Goal: Information Seeking & Learning: Learn about a topic

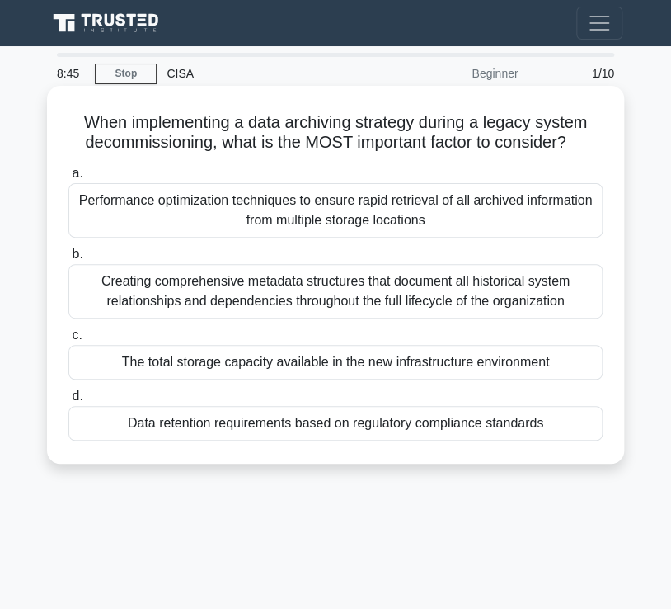
click at [351, 360] on div "The total storage capacity available in the new infrastructure environment" at bounding box center [335, 362] width 535 height 35
click at [68, 341] on input "c. The total storage capacity available in the new infrastructure environment" at bounding box center [68, 335] width 0 height 11
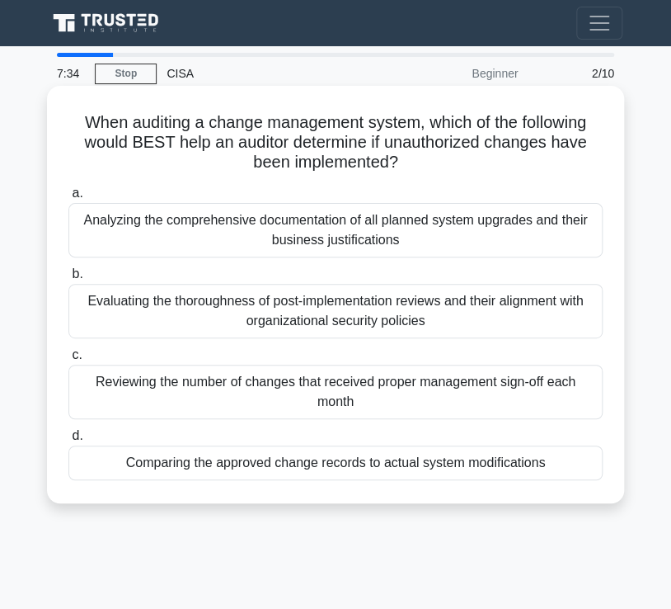
click at [342, 379] on div "Reviewing the number of changes that received proper management sign-off each m…" at bounding box center [335, 392] width 535 height 54
click at [68, 360] on input "c. Reviewing the number of changes that received proper management sign-off eac…" at bounding box center [68, 355] width 0 height 11
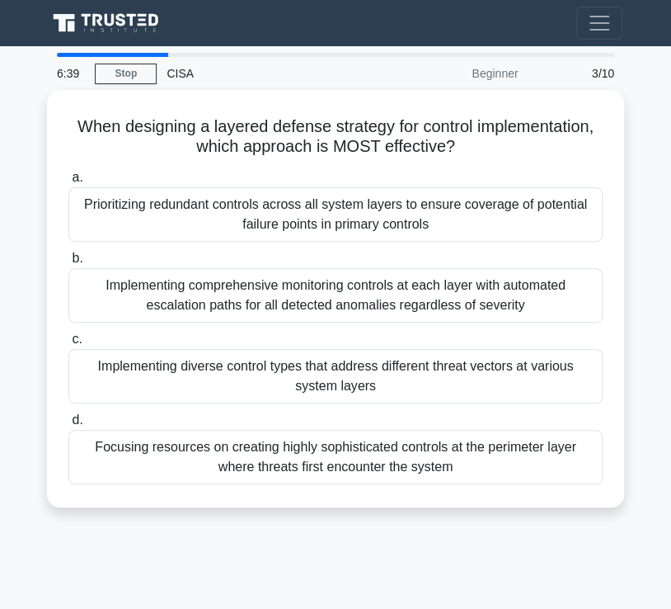
click at [342, 379] on div "Implementing diverse control types that address different threat vectors at var…" at bounding box center [335, 376] width 535 height 54
click at [68, 345] on input "c. Implementing diverse control types that address different threat vectors at …" at bounding box center [68, 339] width 0 height 11
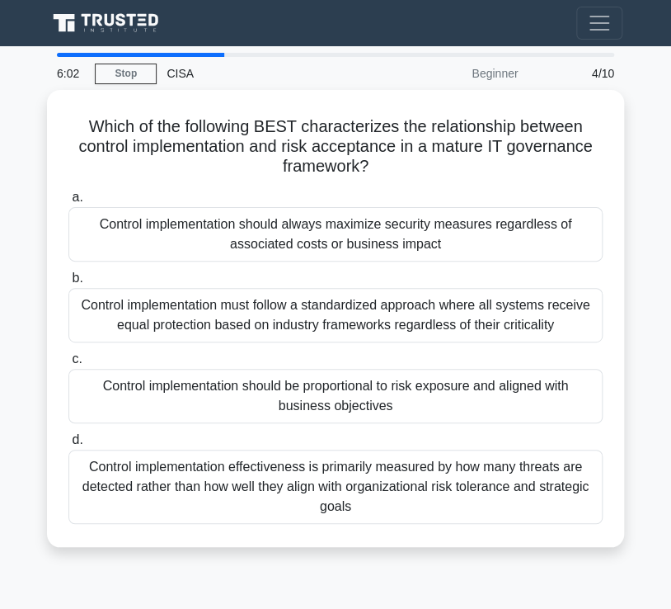
click at [342, 379] on div "Control implementation should be proportional to risk exposure and aligned with…" at bounding box center [335, 396] width 535 height 54
click at [68, 365] on input "c. Control implementation should be proportional to risk exposure and aligned w…" at bounding box center [68, 359] width 0 height 11
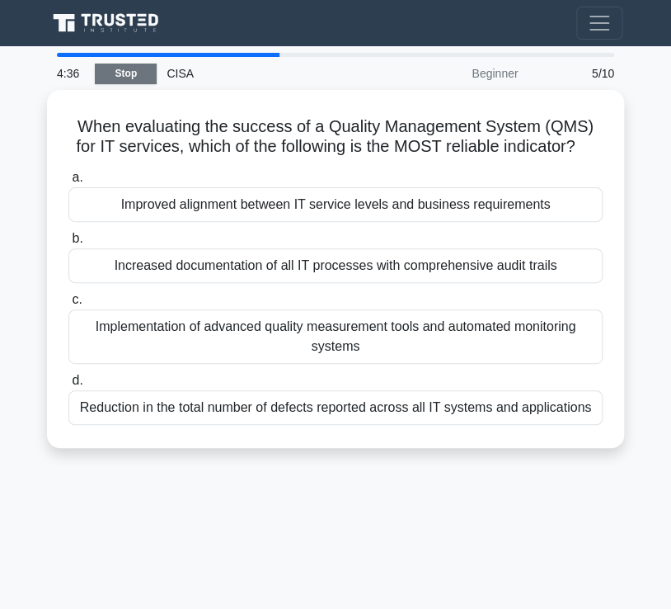
click at [122, 75] on link "Stop" at bounding box center [126, 74] width 62 height 21
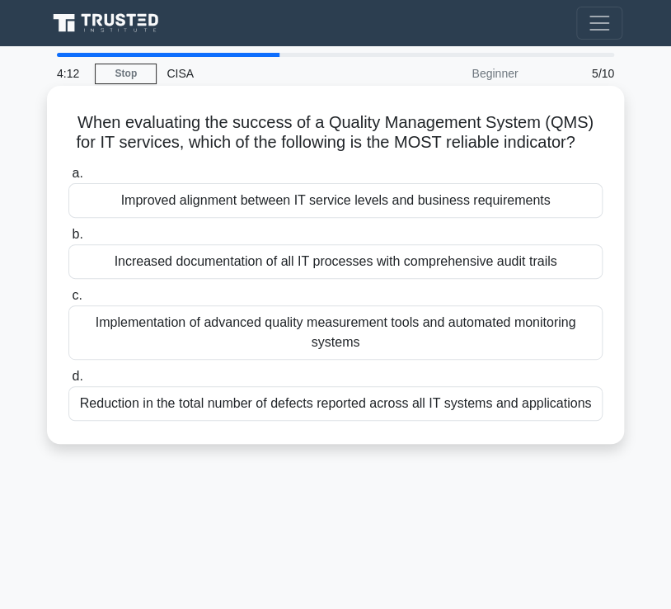
click at [308, 360] on div "Implementation of advanced quality measurement tools and automated monitoring s…" at bounding box center [335, 332] width 535 height 54
click at [68, 301] on input "c. Implementation of advanced quality measurement tools and automated monitorin…" at bounding box center [68, 295] width 0 height 11
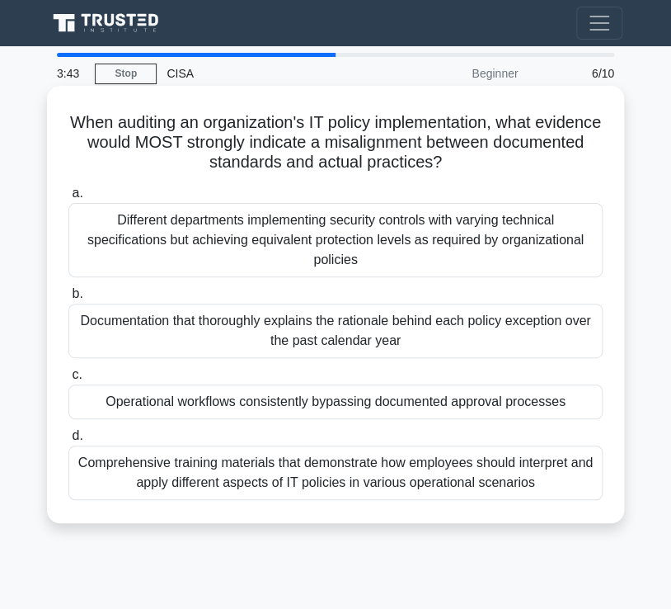
click at [278, 400] on div "Operational workflows consistently bypassing documented approval processes" at bounding box center [335, 401] width 535 height 35
click at [68, 380] on input "c. Operational workflows consistently bypassing documented approval processes" at bounding box center [68, 375] width 0 height 11
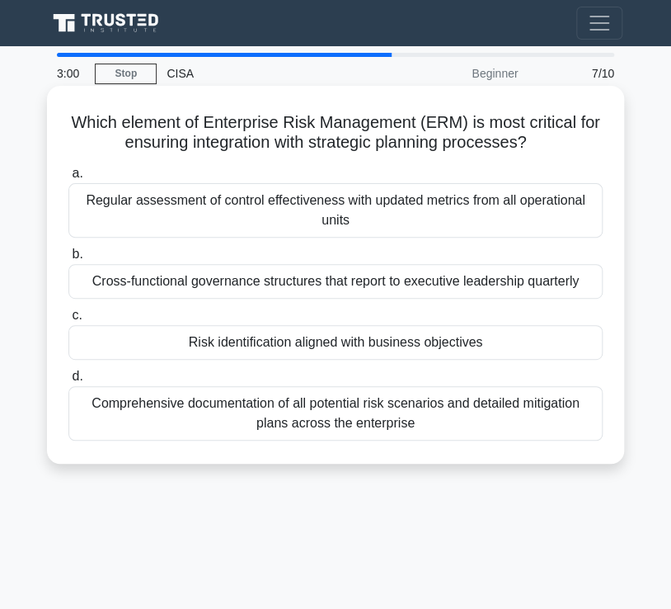
click at [337, 406] on div "Comprehensive documentation of all potential risk scenarios and detailed mitiga…" at bounding box center [335, 413] width 535 height 54
click at [68, 382] on input "d. Comprehensive documentation of all potential risk scenarios and detailed mit…" at bounding box center [68, 376] width 0 height 11
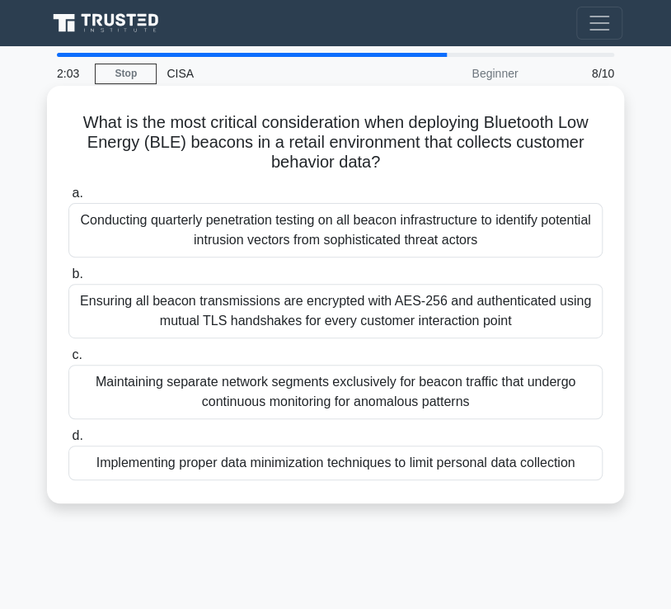
click at [332, 229] on div "Conducting quarterly penetration testing on all beacon infrastructure to identi…" at bounding box center [335, 230] width 535 height 54
click at [68, 199] on input "a. Conducting quarterly penetration testing on all beacon infrastructure to ide…" at bounding box center [68, 193] width 0 height 11
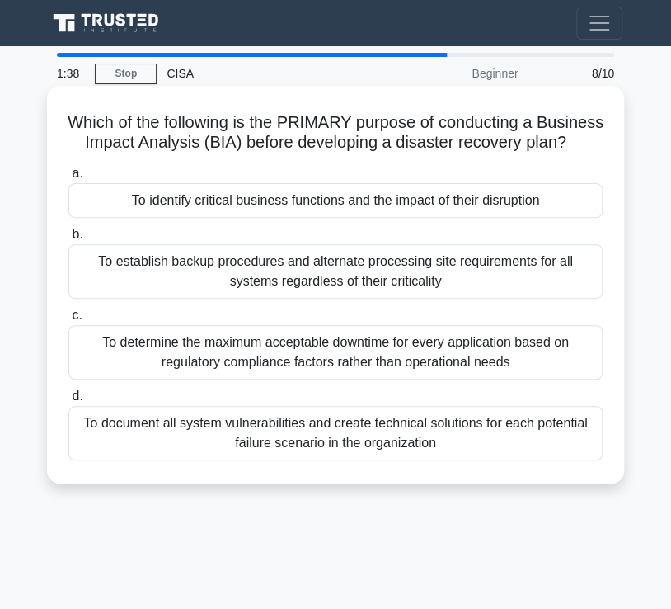
click at [331, 218] on div "To identify critical business functions and the impact of their disruption" at bounding box center [335, 200] width 535 height 35
click at [68, 179] on input "a. To identify critical business functions and the impact of their disruption" at bounding box center [68, 173] width 0 height 11
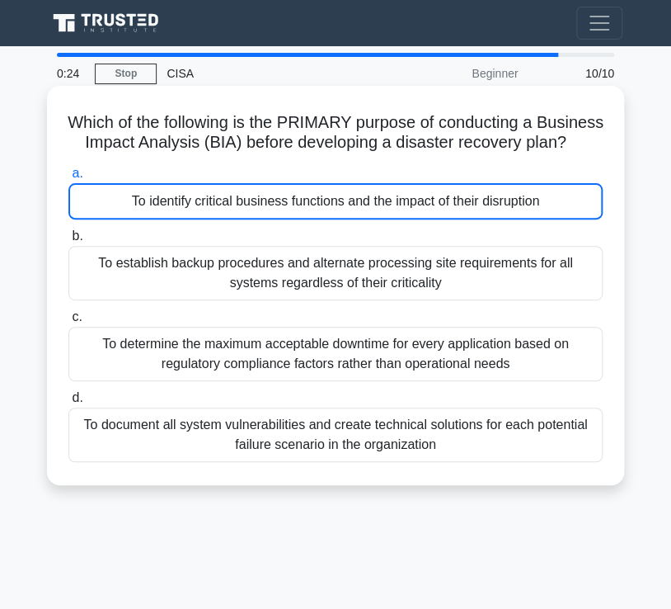
click at [386, 219] on div "To identify critical business functions and the impact of their disruption" at bounding box center [335, 201] width 535 height 36
click at [68, 179] on input "a. To identify critical business functions and the impact of their disruption" at bounding box center [68, 173] width 0 height 11
click at [257, 215] on div "To identify critical business functions and the impact of their disruption" at bounding box center [335, 201] width 535 height 36
click at [68, 179] on input "a. To identify critical business functions and the impact of their disruption" at bounding box center [68, 173] width 0 height 11
click at [209, 281] on div "To establish backup procedures and alternate processing site requirements for a…" at bounding box center [335, 273] width 535 height 54
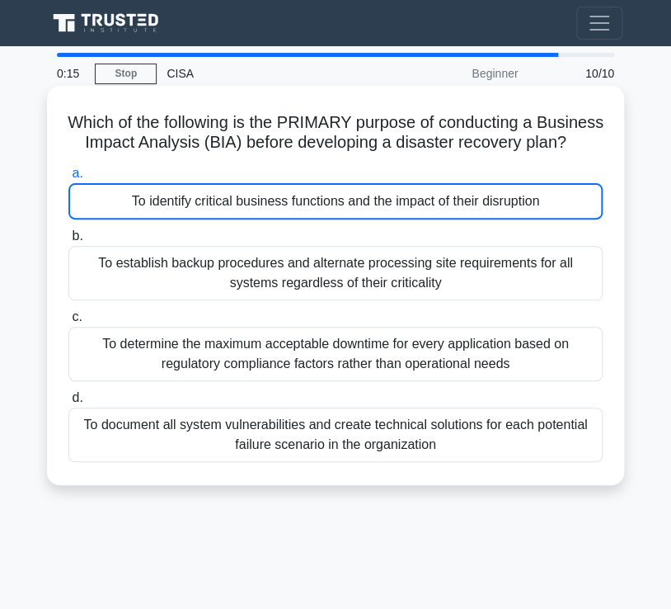
click at [68, 242] on input "b. To establish backup procedures and alternate processing site requirements fo…" at bounding box center [68, 236] width 0 height 11
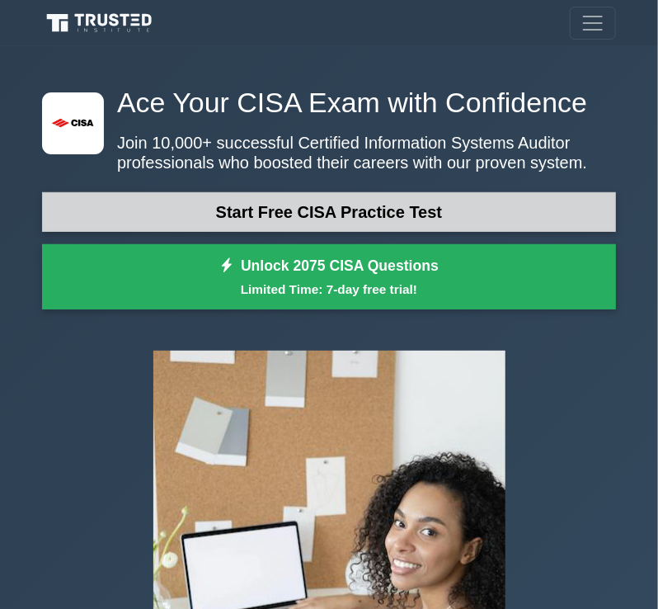
click at [436, 210] on link "Start Free CISA Practice Test" at bounding box center [329, 212] width 574 height 40
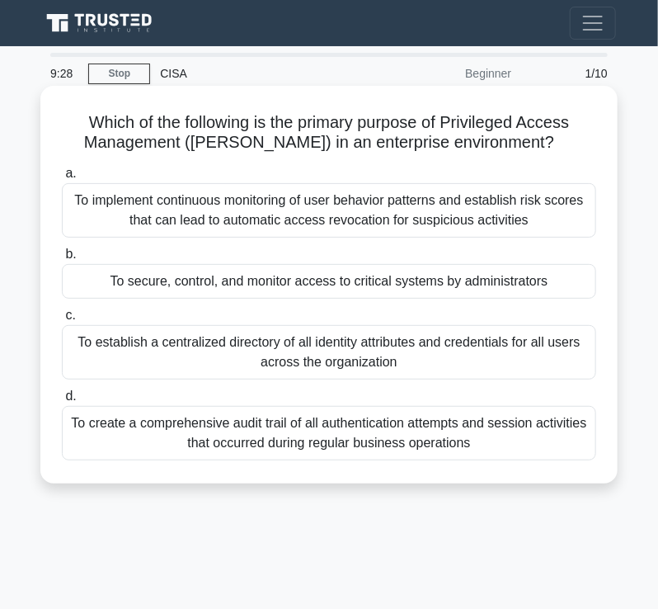
click at [370, 287] on div "To secure, control, and monitor access to critical systems by administrators" at bounding box center [329, 281] width 535 height 35
click at [62, 260] on input "b. To secure, control, and monitor access to critical systems by administrators" at bounding box center [62, 254] width 0 height 11
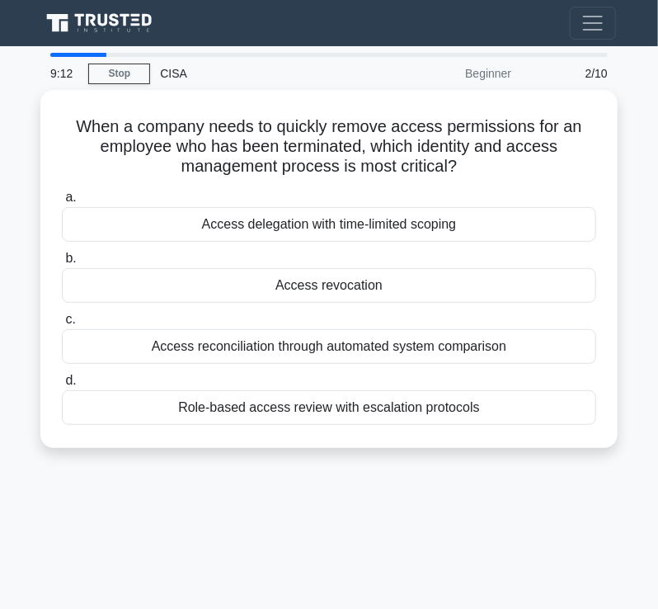
click at [370, 287] on div "Access revocation" at bounding box center [329, 285] width 535 height 35
click at [62, 264] on input "b. Access revocation" at bounding box center [62, 258] width 0 height 11
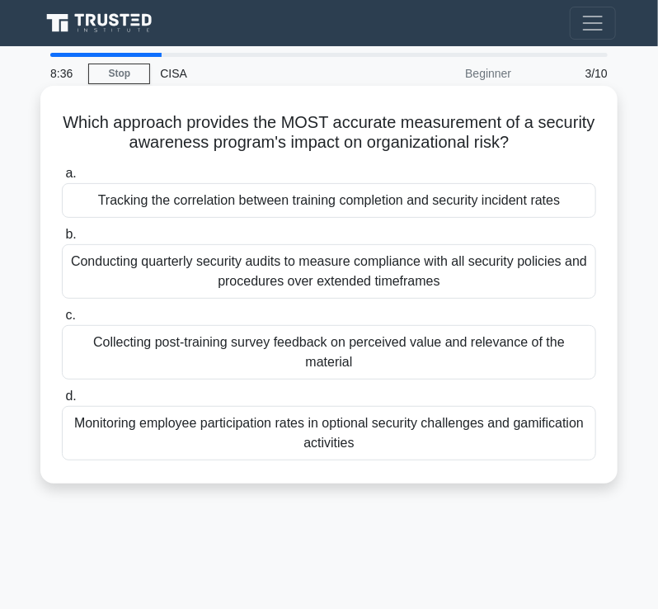
click at [376, 280] on div "Conducting quarterly security audits to measure compliance with all security po…" at bounding box center [329, 271] width 535 height 54
click at [62, 240] on input "b. Conducting quarterly security audits to measure compliance with all security…" at bounding box center [62, 234] width 0 height 11
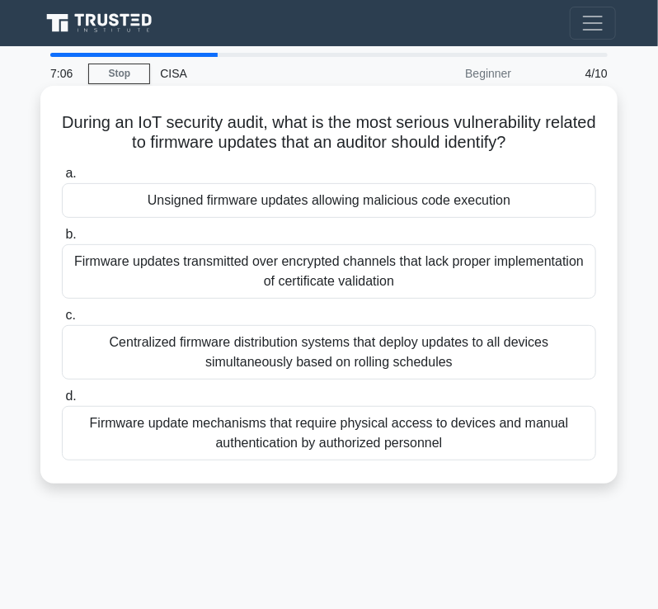
click at [370, 354] on div "Centralized firmware distribution systems that deploy updates to all devices si…" at bounding box center [329, 352] width 535 height 54
click at [62, 321] on input "c. Centralized firmware distribution systems that deploy updates to all devices…" at bounding box center [62, 315] width 0 height 11
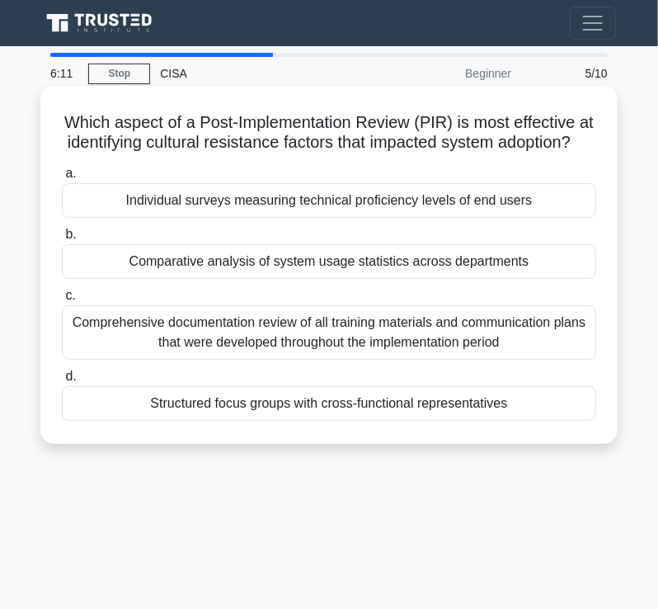
click at [337, 279] on div "Comparative analysis of system usage statistics across departments" at bounding box center [329, 261] width 535 height 35
click at [62, 240] on input "b. Comparative analysis of system usage statistics across departments" at bounding box center [62, 234] width 0 height 11
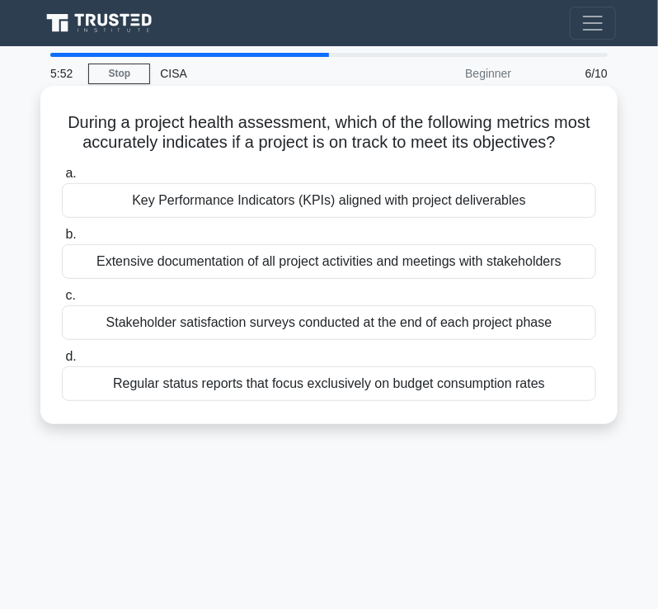
click at [318, 218] on div "Key Performance Indicators (KPIs) aligned with project deliverables" at bounding box center [329, 200] width 535 height 35
click at [62, 179] on input "a. Key Performance Indicators (KPIs) aligned with project deliverables" at bounding box center [62, 173] width 0 height 11
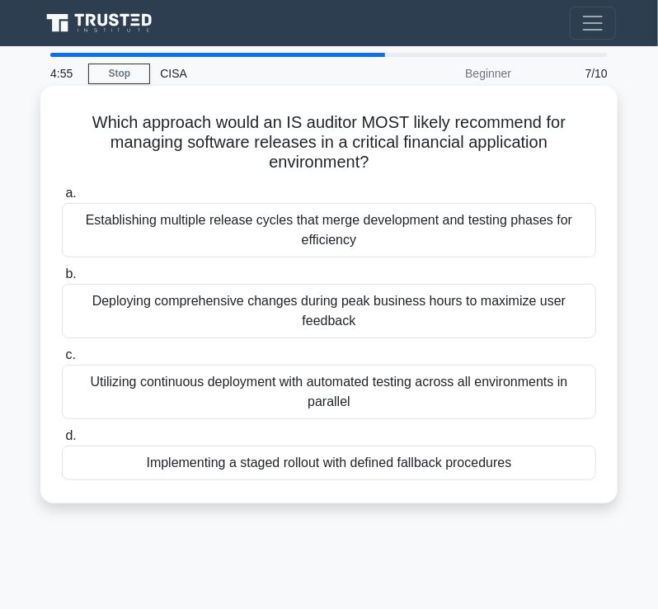
click at [266, 233] on div "Establishing multiple release cycles that merge development and testing phases …" at bounding box center [329, 230] width 535 height 54
click at [62, 199] on input "a. Establishing multiple release cycles that merge development and testing phas…" at bounding box center [62, 193] width 0 height 11
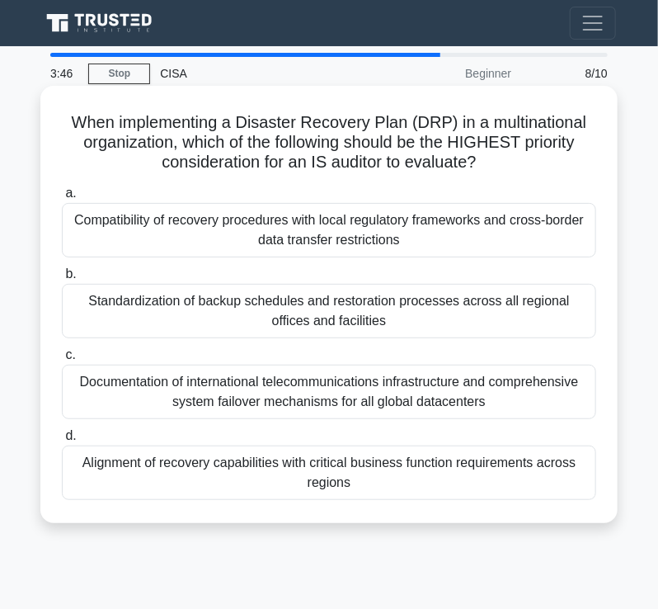
click at [292, 311] on div "Standardization of backup schedules and restoration processes across all region…" at bounding box center [329, 311] width 535 height 54
click at [62, 280] on input "b. Standardization of backup schedules and restoration processes across all reg…" at bounding box center [62, 274] width 0 height 11
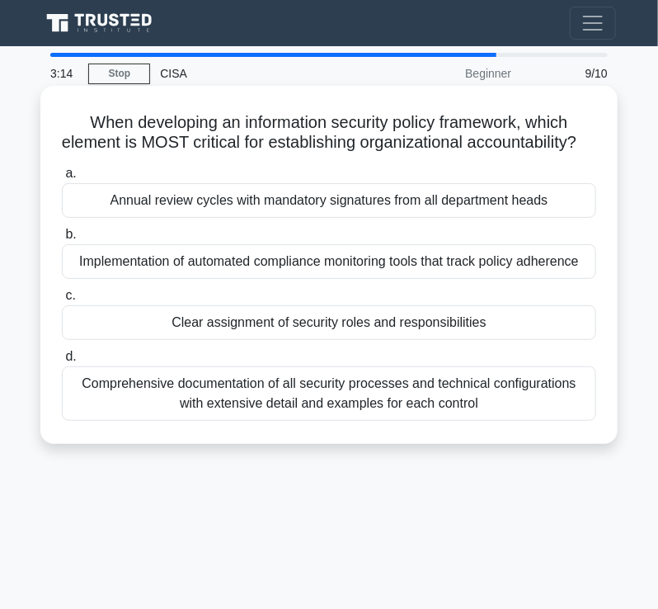
click at [330, 340] on div "Clear assignment of security roles and responsibilities" at bounding box center [329, 322] width 535 height 35
click at [62, 301] on input "c. Clear assignment of security roles and responsibilities" at bounding box center [62, 295] width 0 height 11
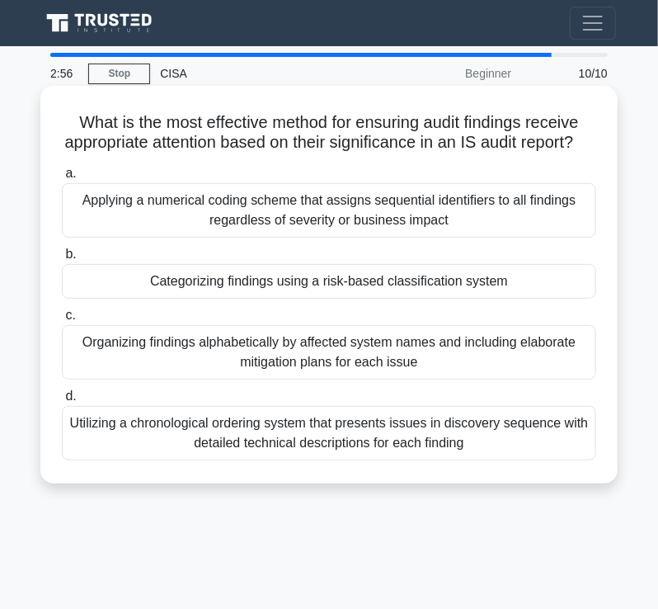
click at [321, 299] on div "Categorizing findings using a risk-based classification system" at bounding box center [329, 281] width 535 height 35
click at [62, 260] on input "b. Categorizing findings using a risk-based classification system" at bounding box center [62, 254] width 0 height 11
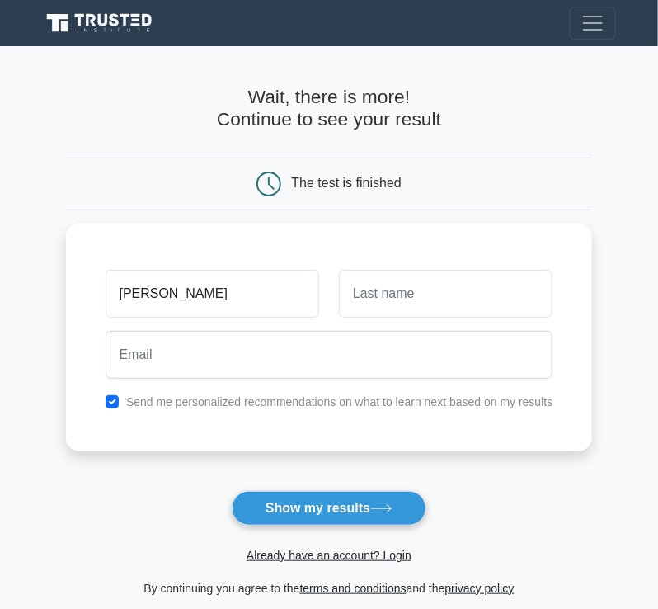
type input "Gaspar"
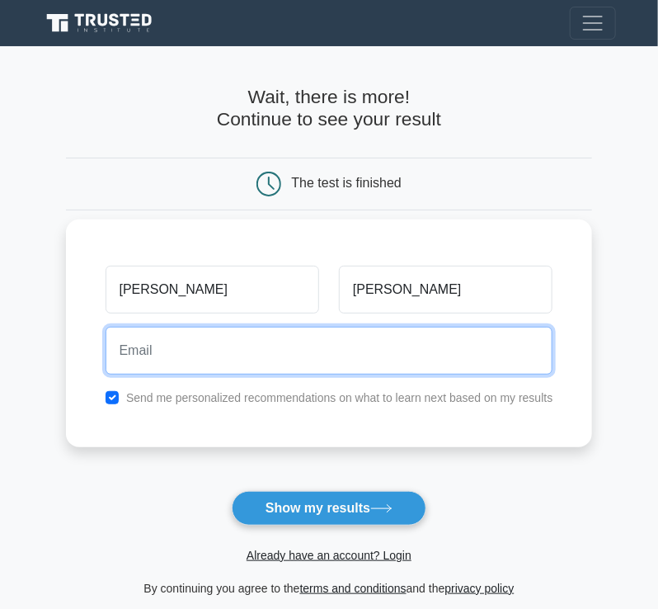
click at [308, 341] on input "email" at bounding box center [330, 351] width 448 height 48
type input "yhakili@gmail.com"
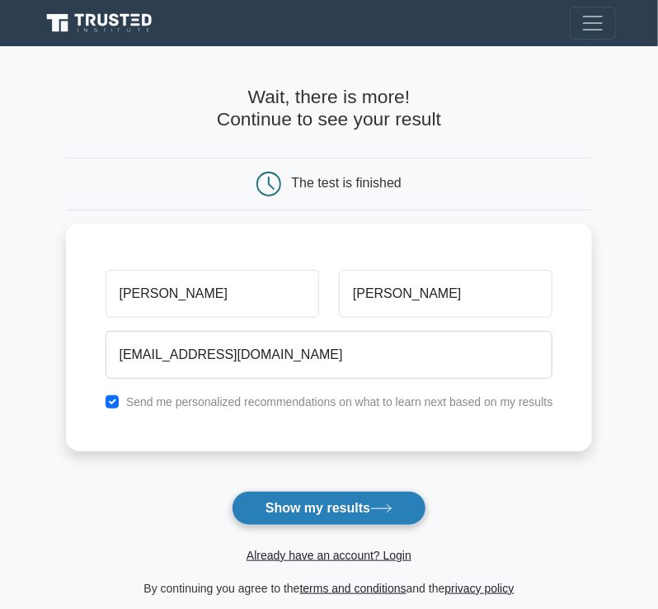
click at [330, 506] on button "Show my results" at bounding box center [329, 508] width 195 height 35
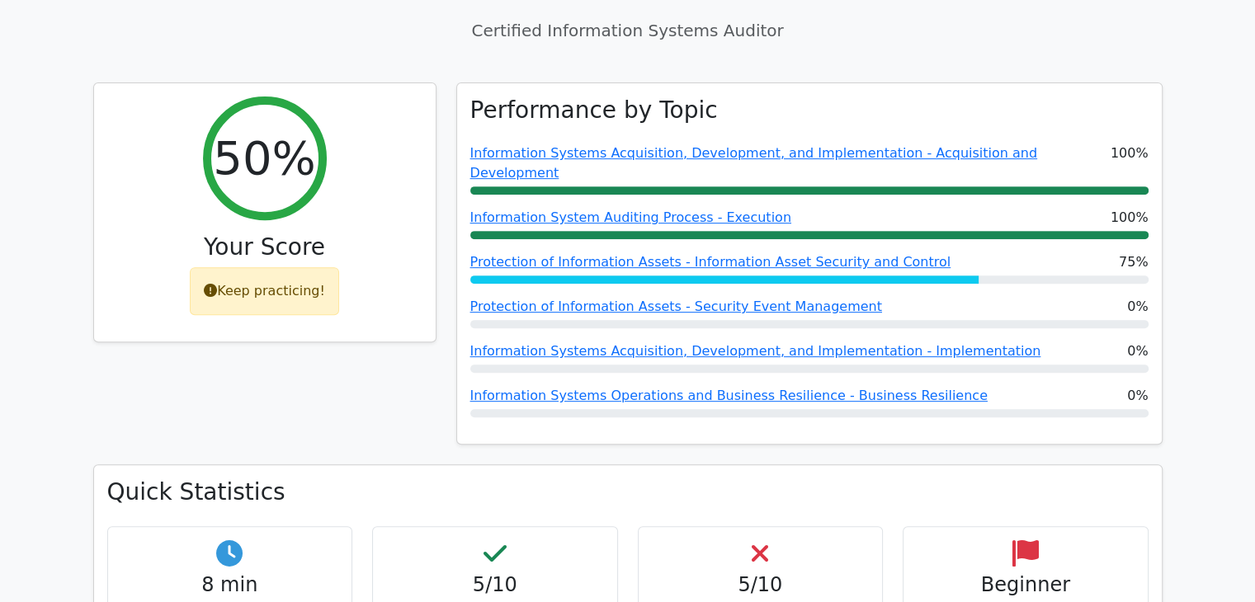
scroll to position [627, 0]
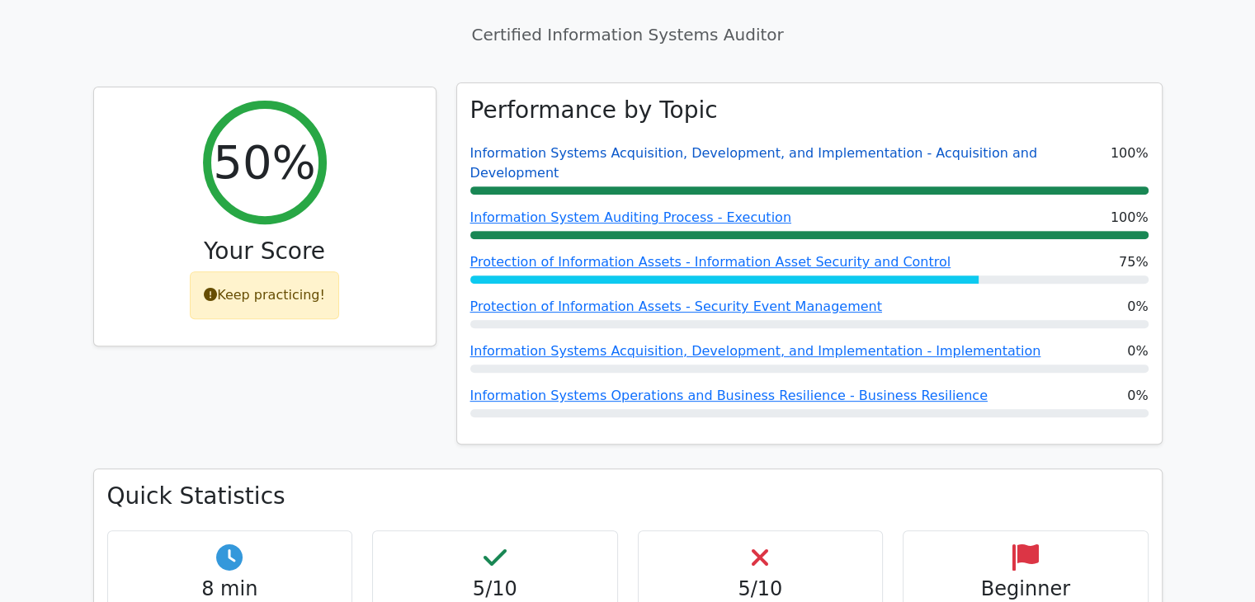
click at [657, 145] on link "Information Systems Acquisition, Development, and Implementation - Acquisition …" at bounding box center [753, 162] width 567 height 35
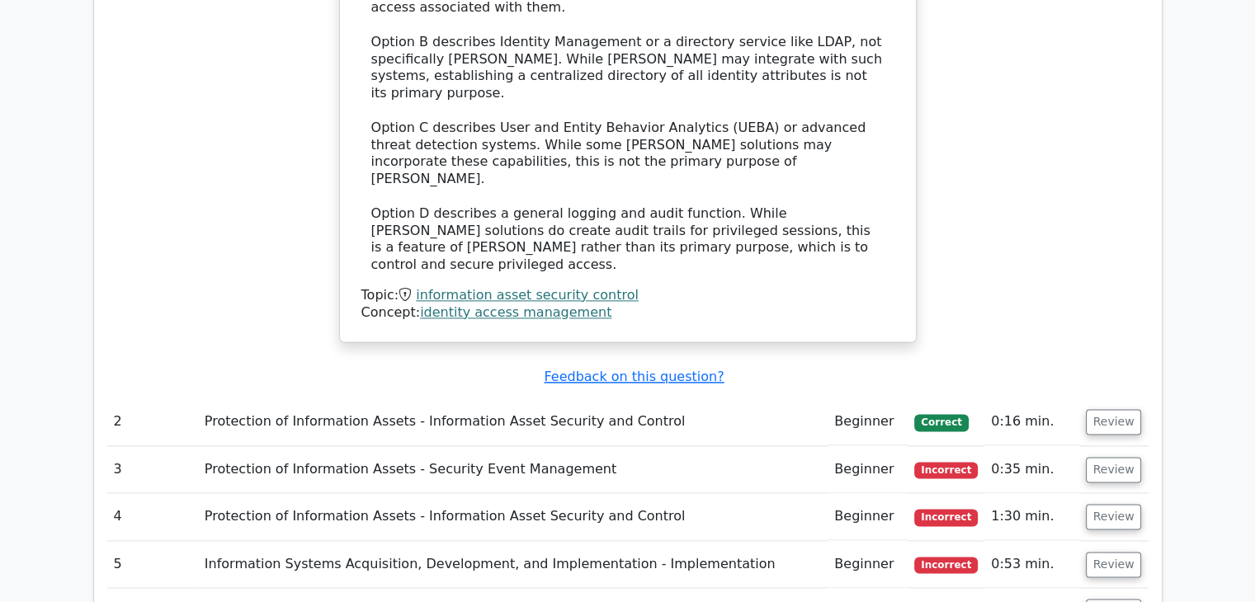
scroll to position [2095, 0]
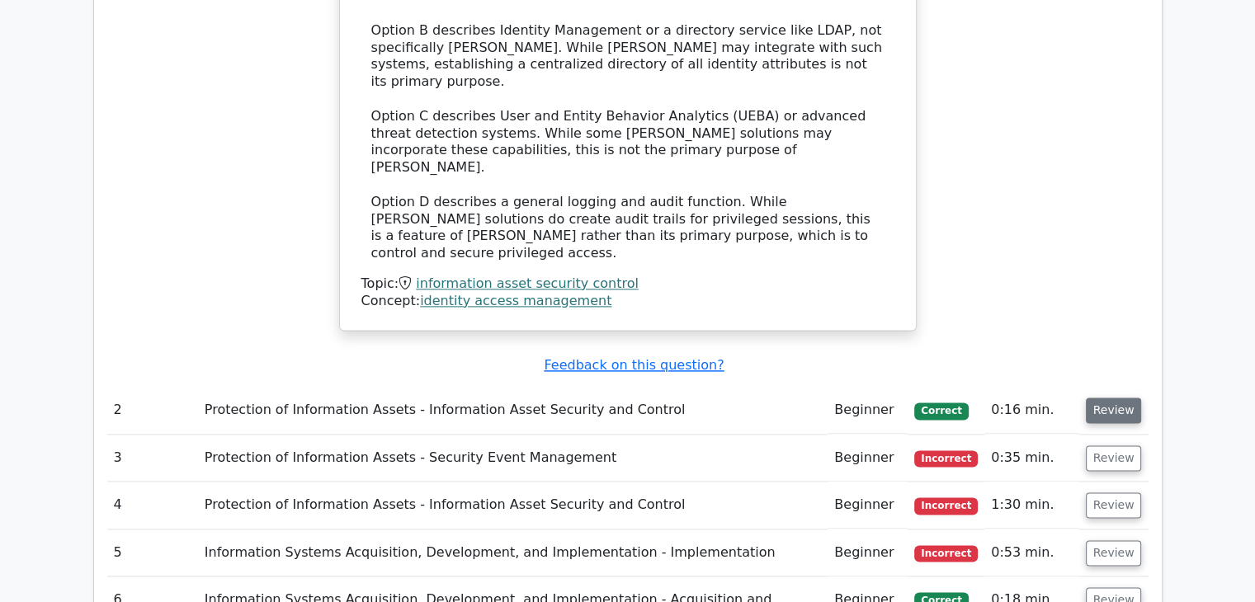
click at [657, 398] on button "Review" at bounding box center [1114, 411] width 56 height 26
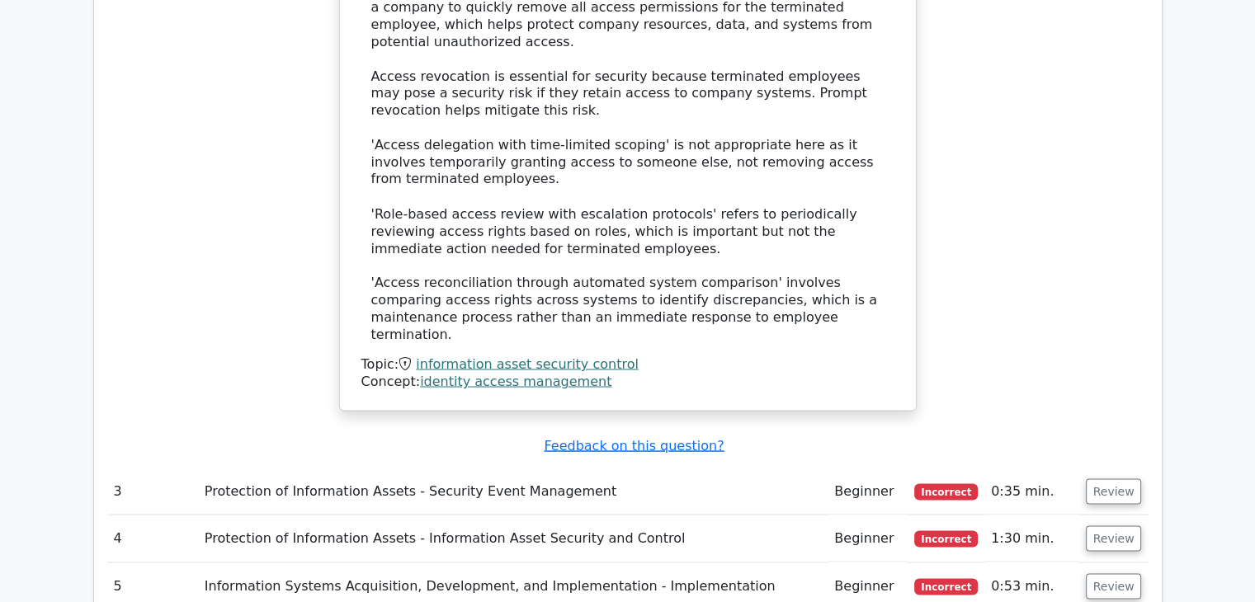
scroll to position [2951, 0]
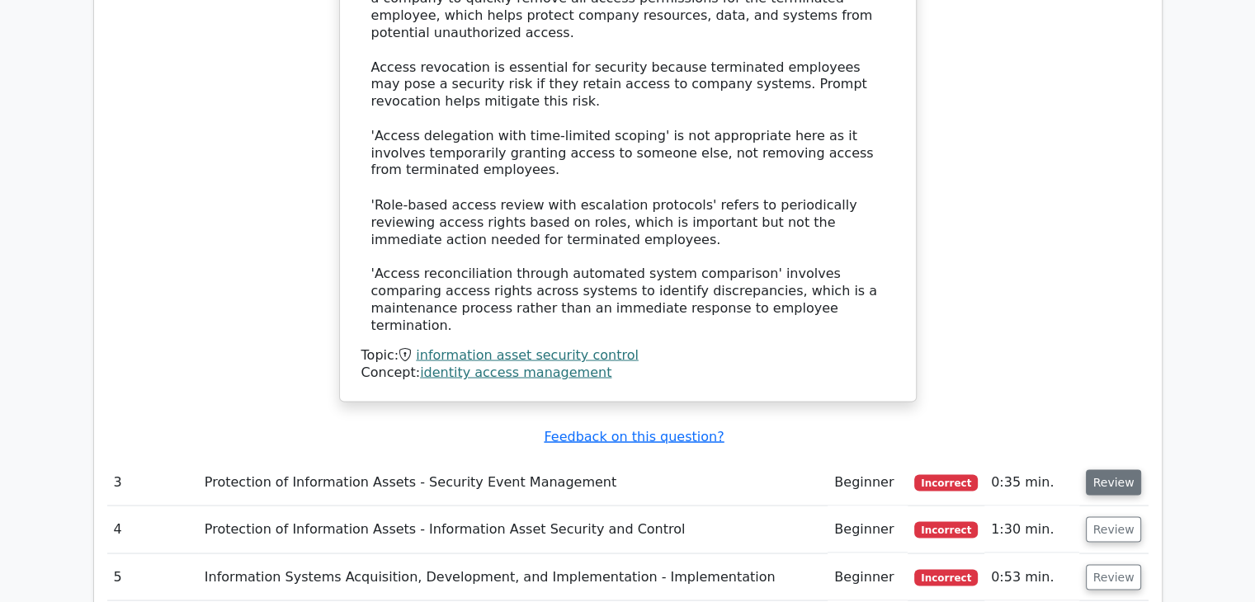
click at [657, 469] on button "Review" at bounding box center [1114, 482] width 56 height 26
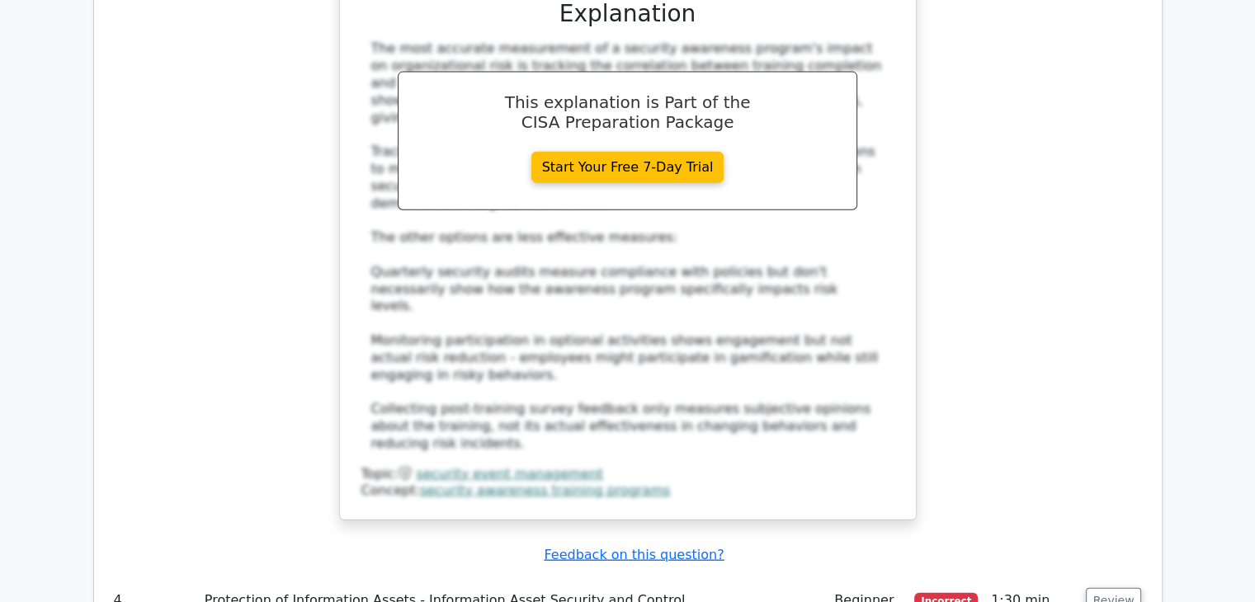
scroll to position [3864, 0]
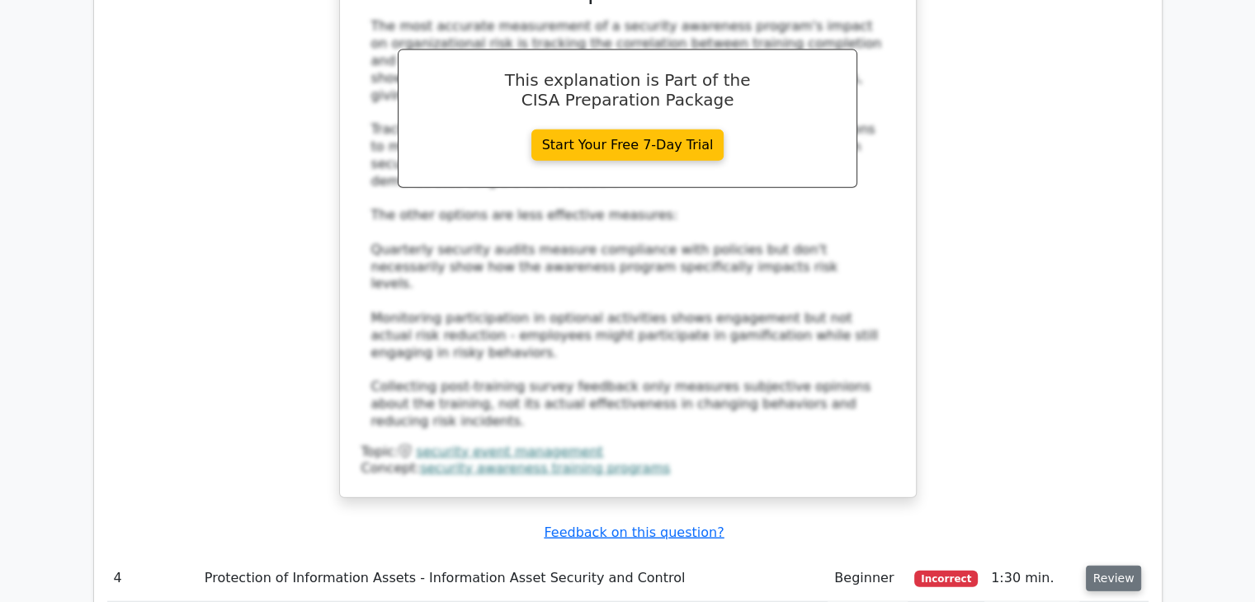
click at [657, 566] on button "Review" at bounding box center [1114, 579] width 56 height 26
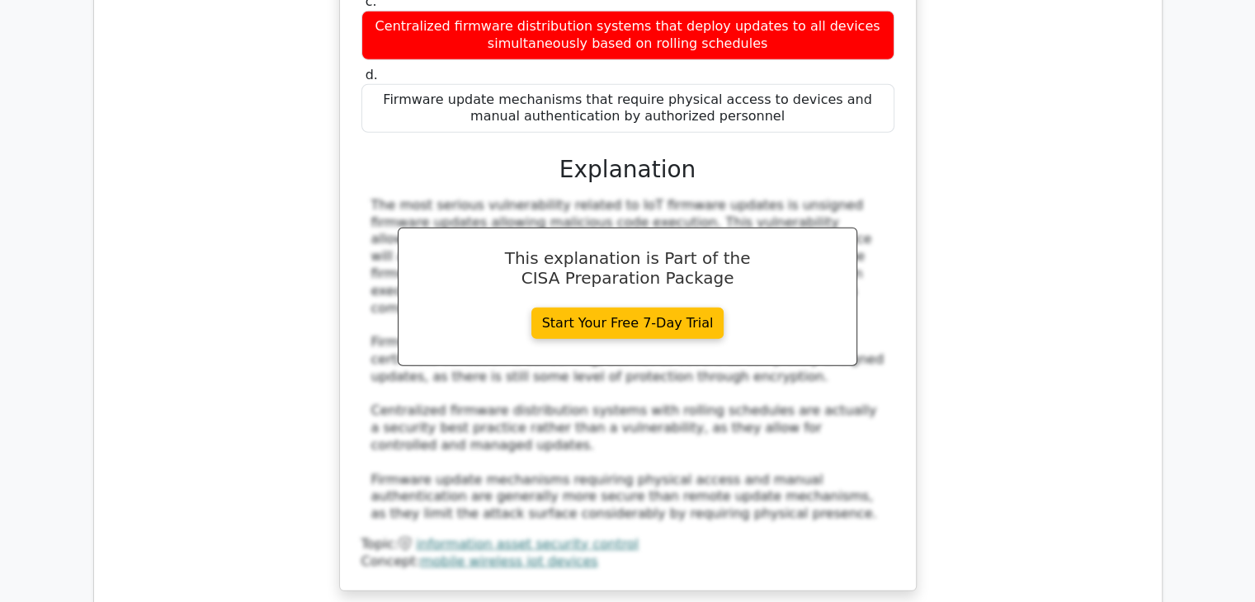
scroll to position [4716, 0]
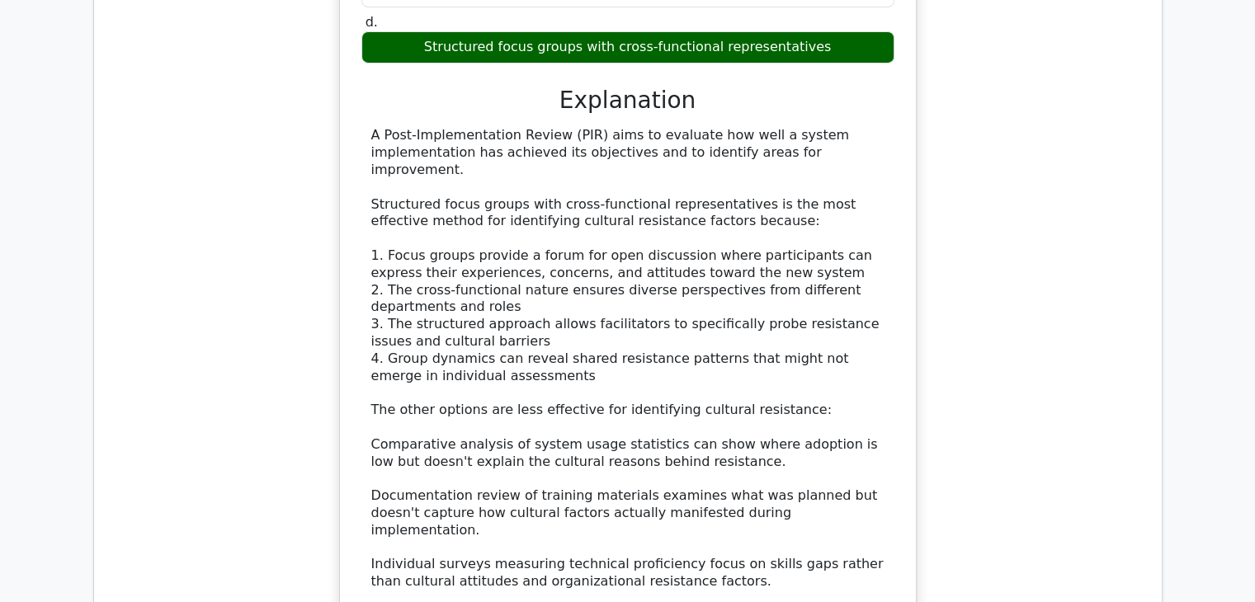
scroll to position [5696, 0]
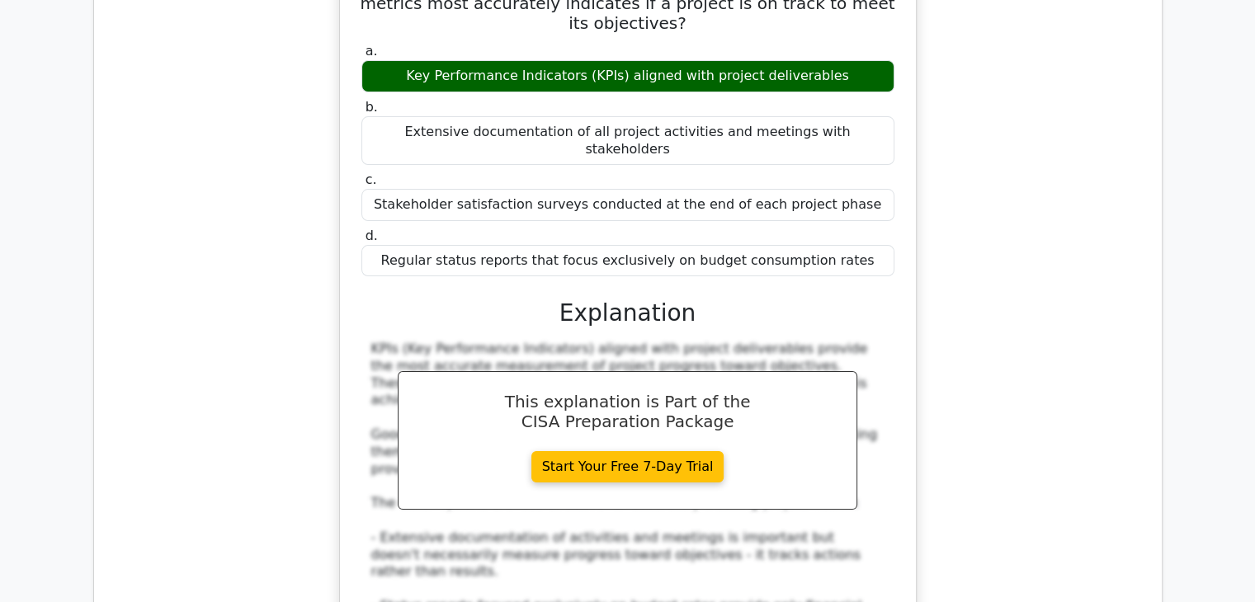
scroll to position [6539, 0]
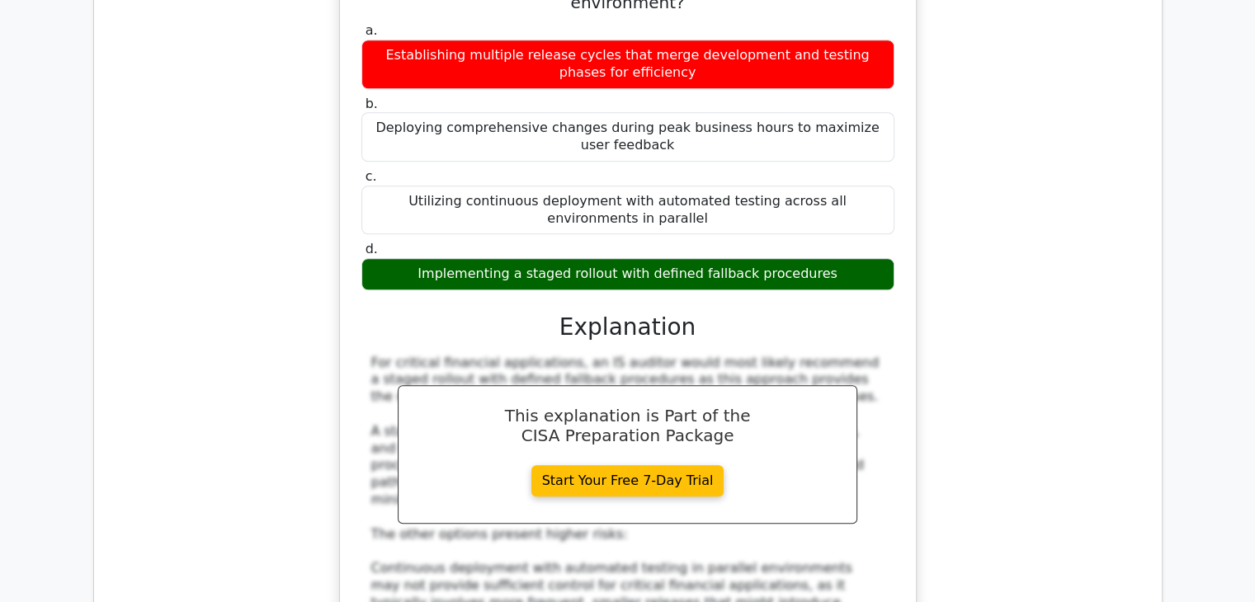
scroll to position [7522, 0]
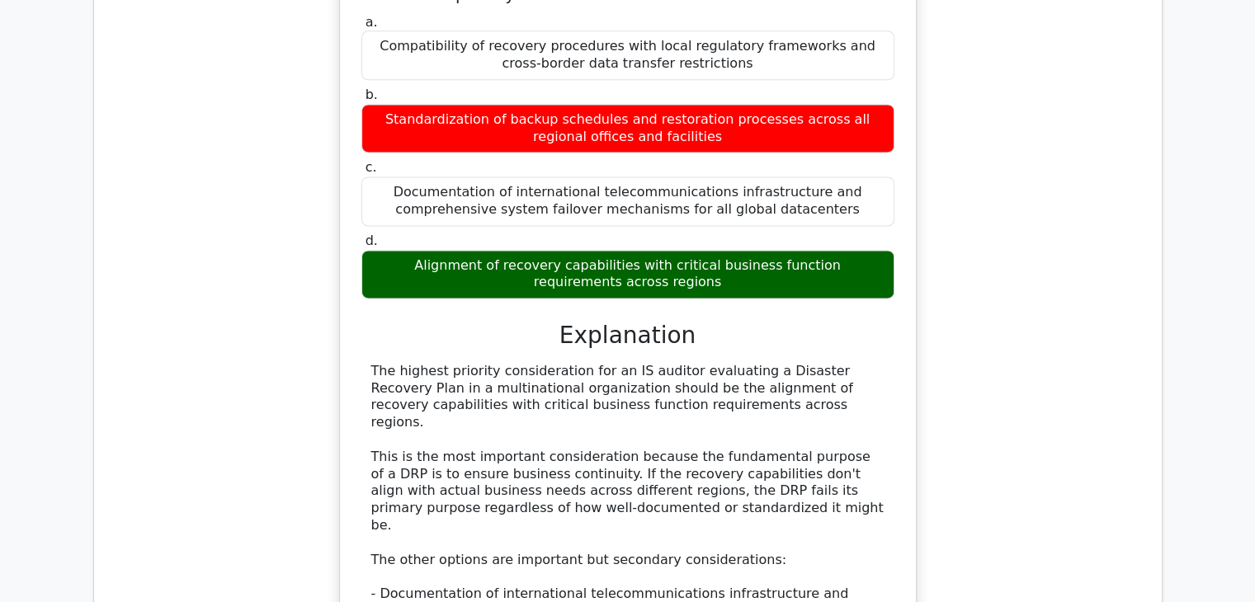
scroll to position [8555, 0]
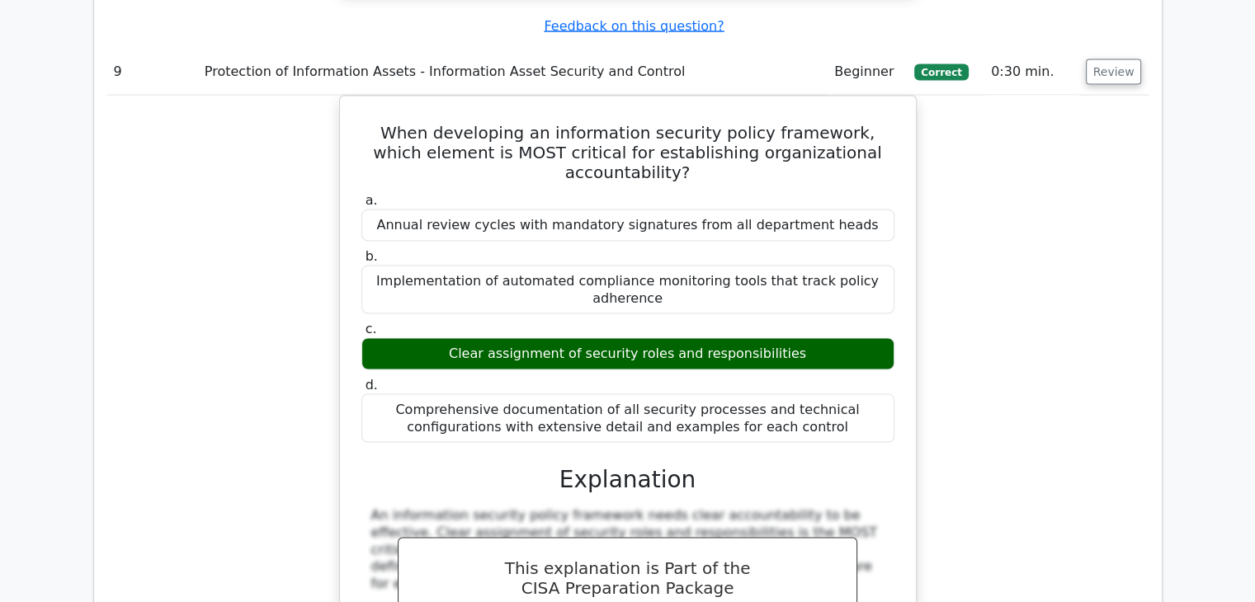
scroll to position [9479, 0]
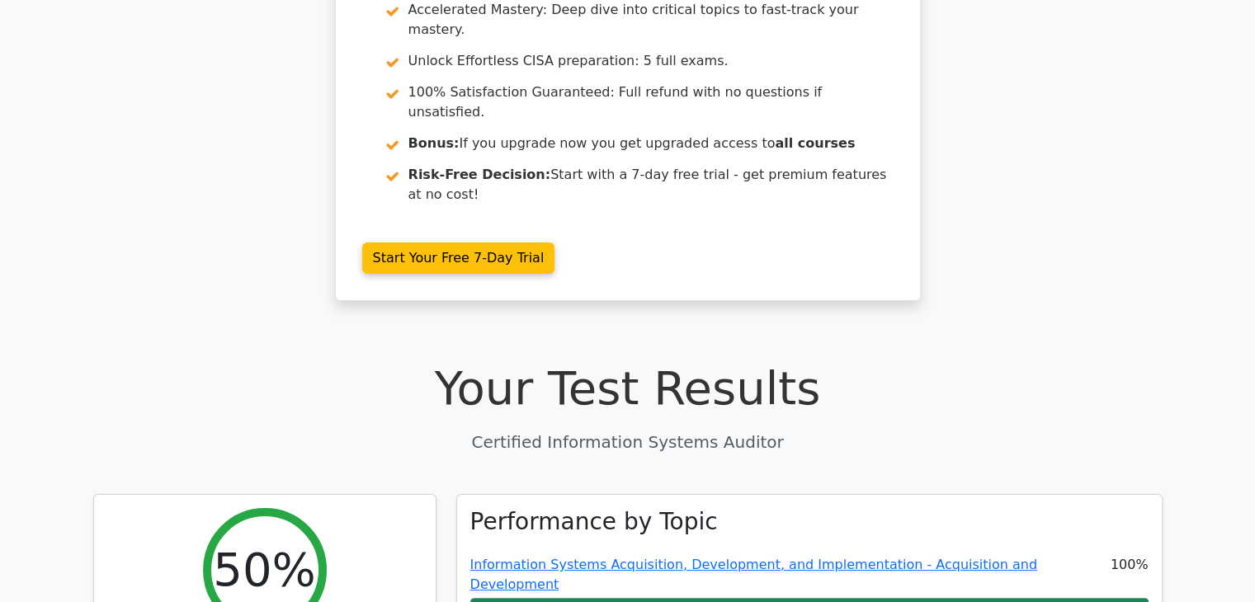
scroll to position [0, 0]
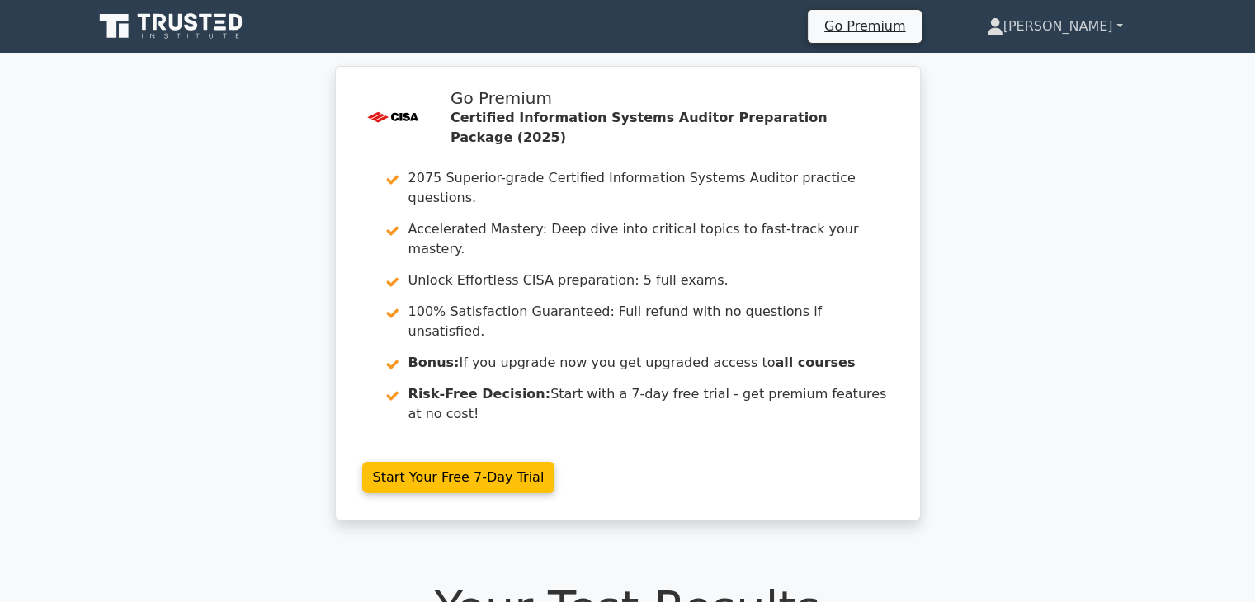
click at [657, 28] on link "[PERSON_NAME]" at bounding box center [1054, 26] width 215 height 33
click at [657, 123] on div ".st0{fill:#E31818;} Go Premium Certified Information Systems Auditor Preparatio…" at bounding box center [627, 303] width 1255 height 474
click at [214, 23] on icon at bounding box center [172, 26] width 158 height 31
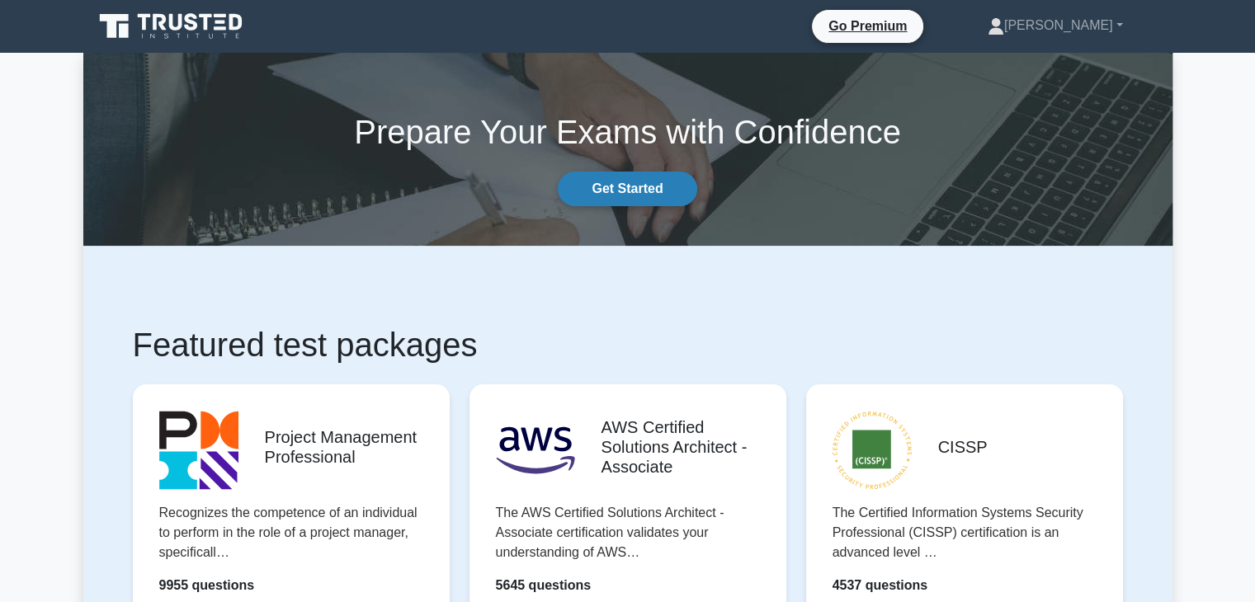
click at [599, 187] on link "Get Started" at bounding box center [627, 189] width 139 height 35
